Goal: Information Seeking & Learning: Learn about a topic

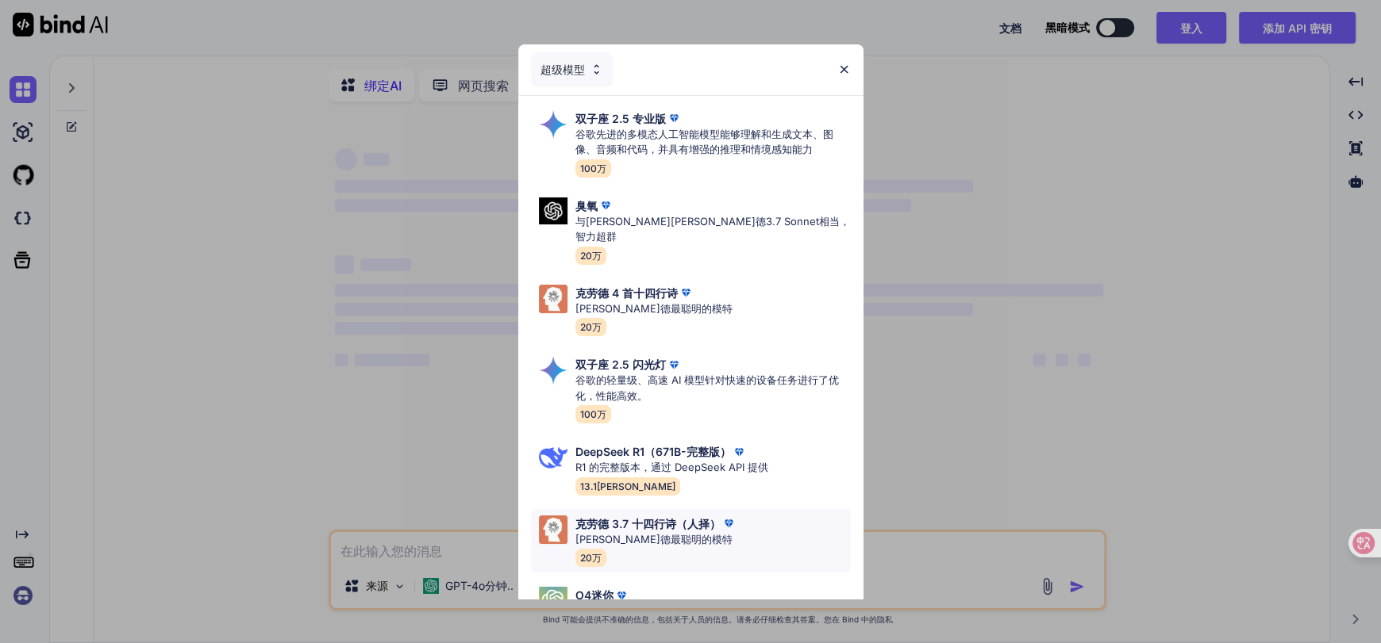
type textarea "x"
click at [744, 529] on div "克劳德 3.7 十四行诗（人择） [PERSON_NAME]德最聪明的模特 20[PERSON_NAME]" at bounding box center [691, 541] width 320 height 64
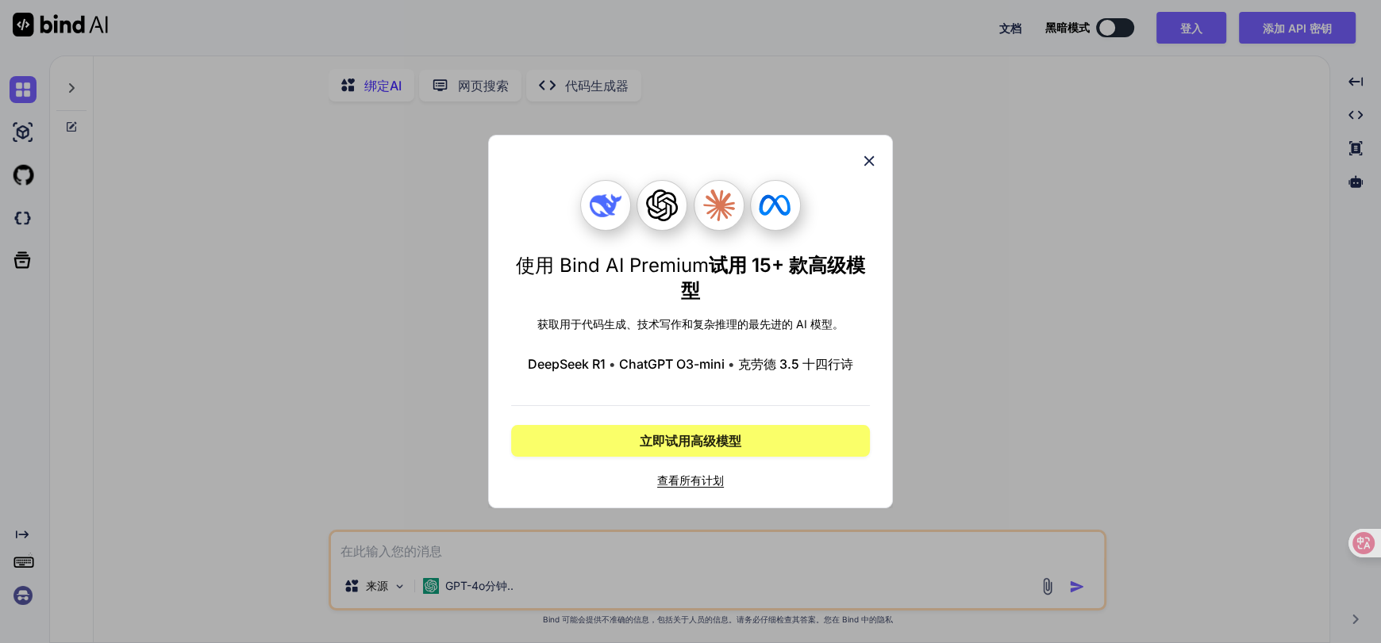
click at [676, 487] on font "查看所有计划" at bounding box center [690, 480] width 67 height 13
click at [866, 152] on icon at bounding box center [868, 160] width 17 height 17
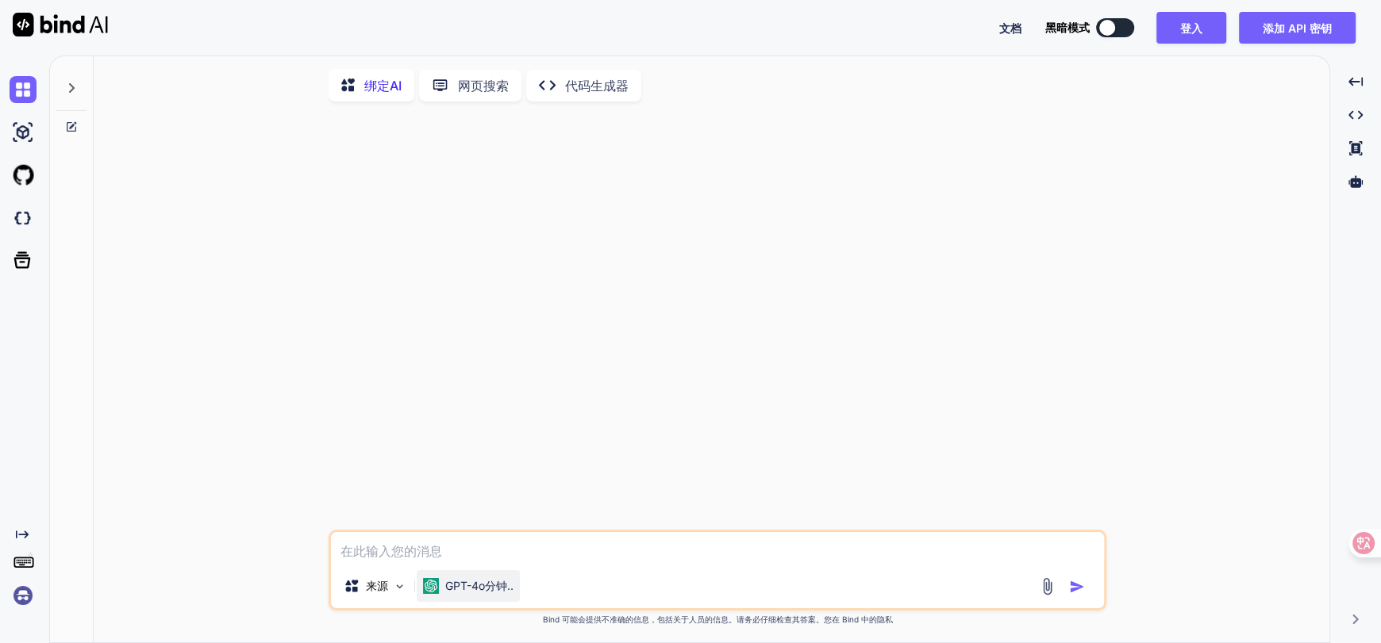
click at [520, 594] on div "GPT-4o分钟.." at bounding box center [468, 587] width 103 height 32
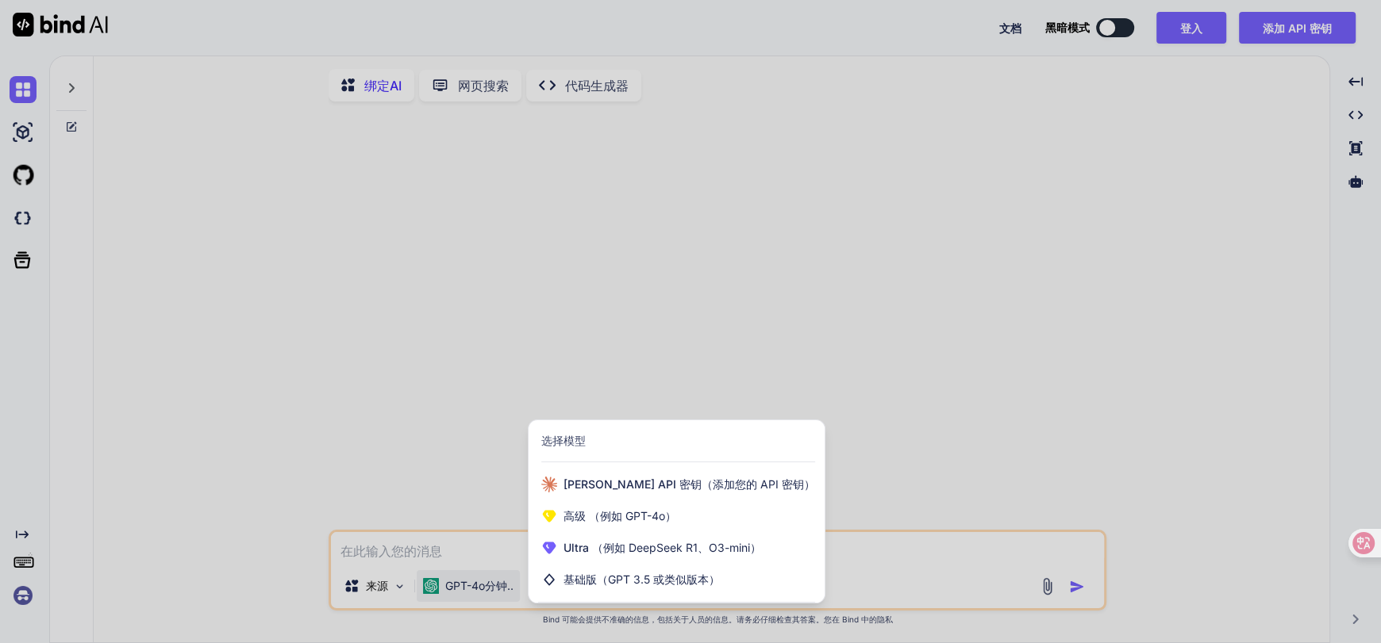
click at [411, 551] on div at bounding box center [690, 321] width 1381 height 643
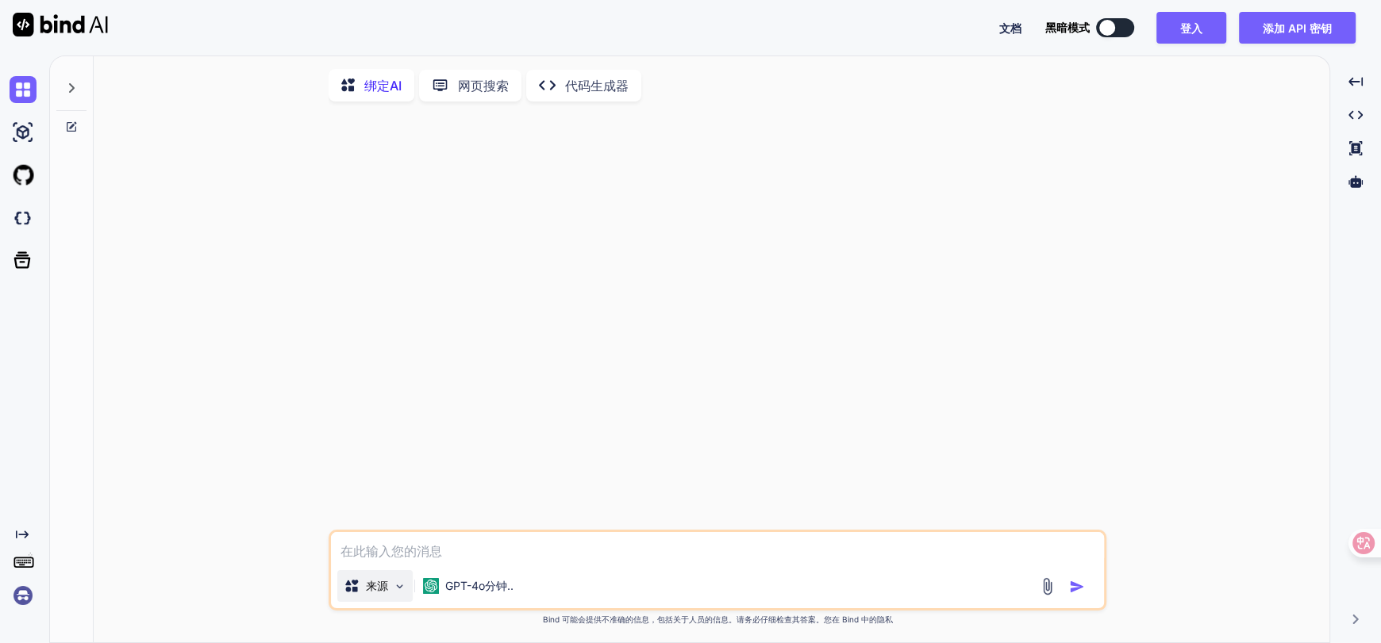
click at [378, 602] on div "来源" at bounding box center [374, 587] width 75 height 32
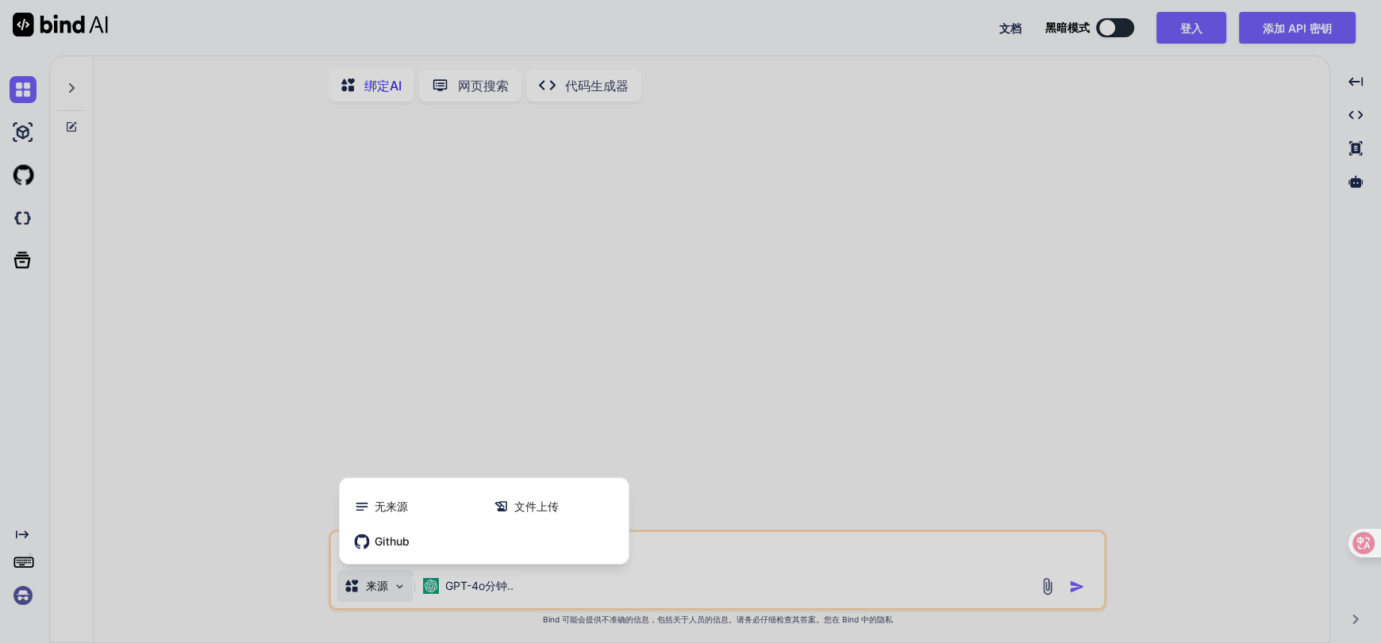
click at [484, 590] on div at bounding box center [690, 321] width 1381 height 643
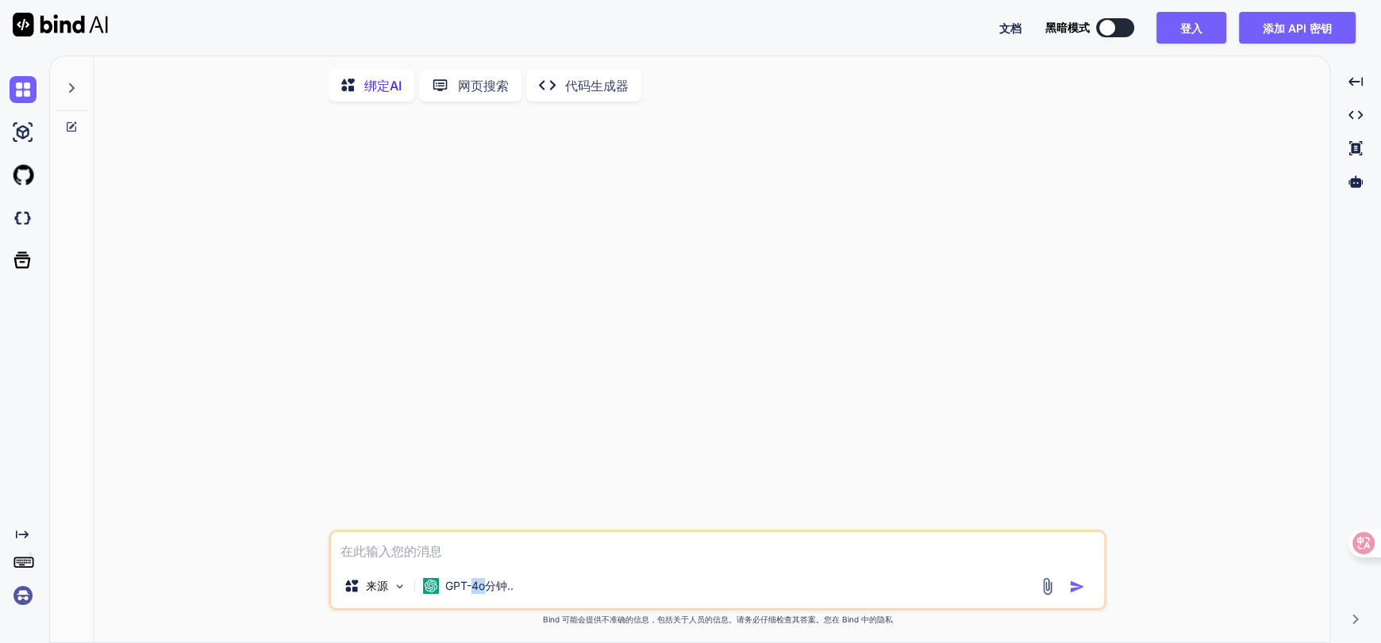
click at [484, 590] on font "GPT-4o分钟.." at bounding box center [479, 585] width 68 height 13
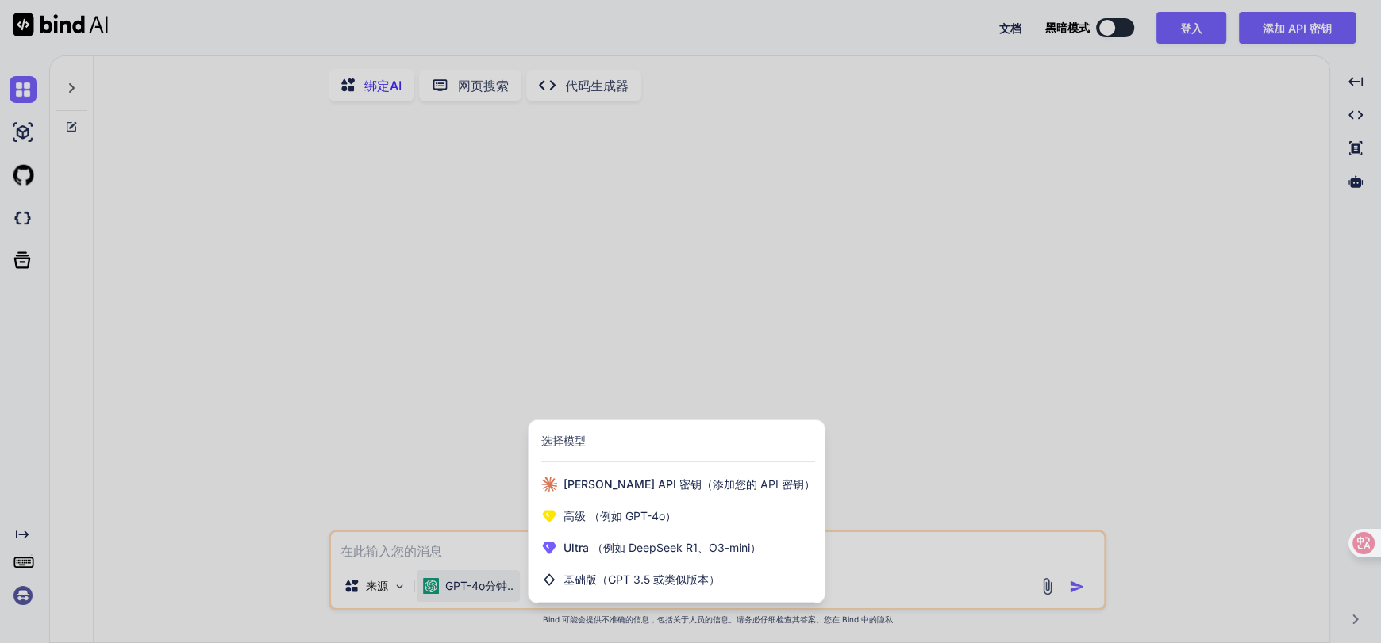
click at [535, 304] on div at bounding box center [690, 321] width 1381 height 643
